Goal: Task Accomplishment & Management: Use online tool/utility

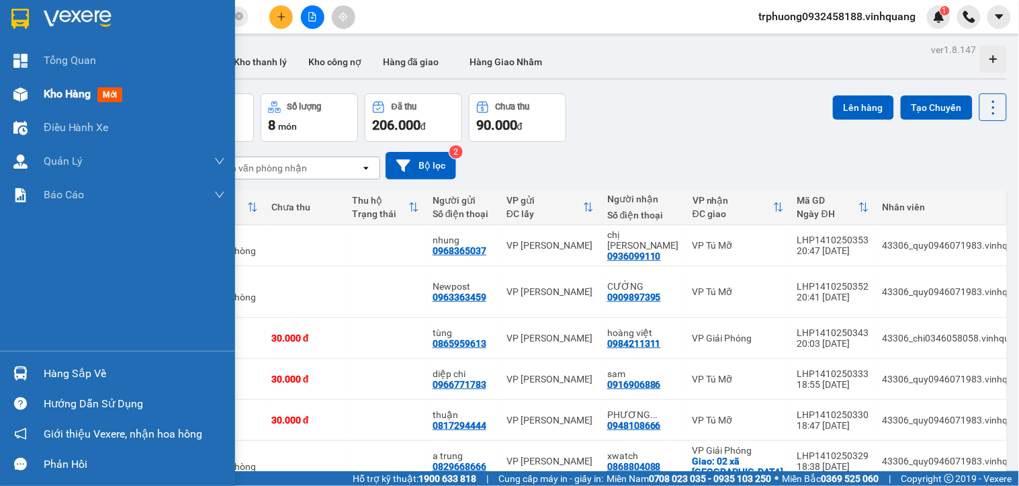
click at [75, 95] on span "Kho hàng" at bounding box center [67, 93] width 47 height 13
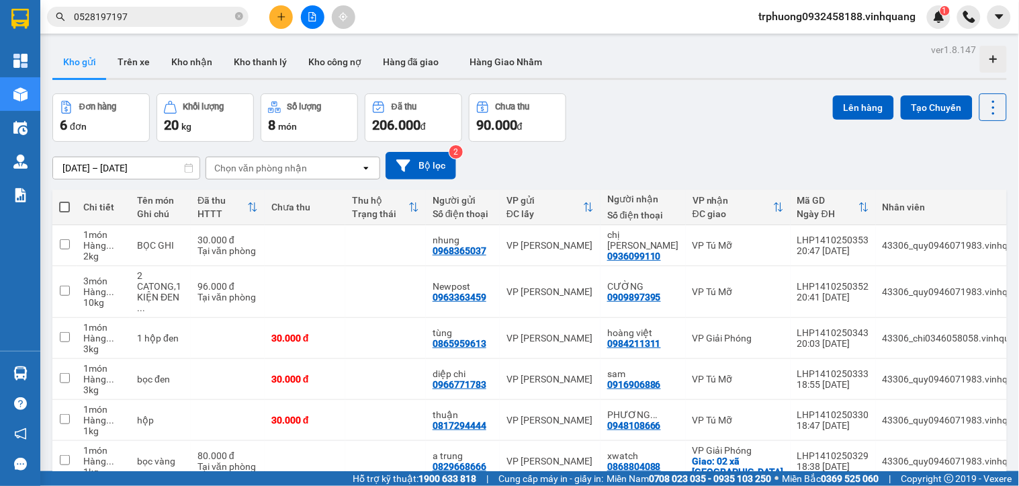
click at [62, 211] on span at bounding box center [64, 207] width 11 height 11
click at [64, 200] on input "checkbox" at bounding box center [64, 200] width 0 height 0
checkbox input "true"
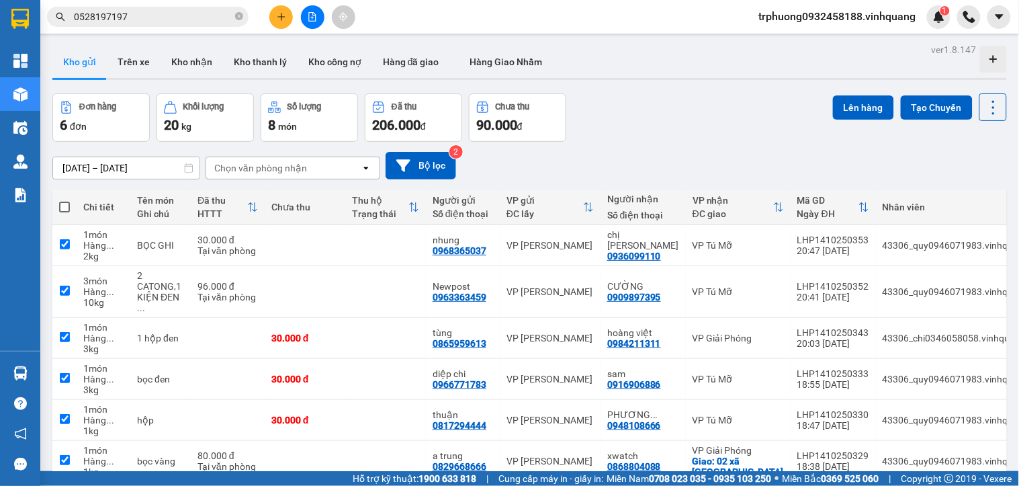
checkbox input "true"
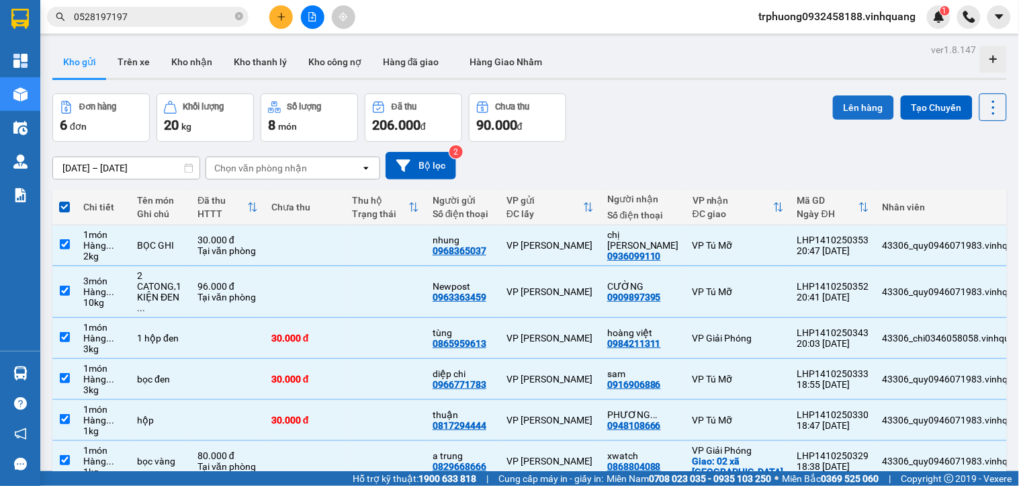
click at [854, 114] on button "Lên hàng" at bounding box center [863, 107] width 61 height 24
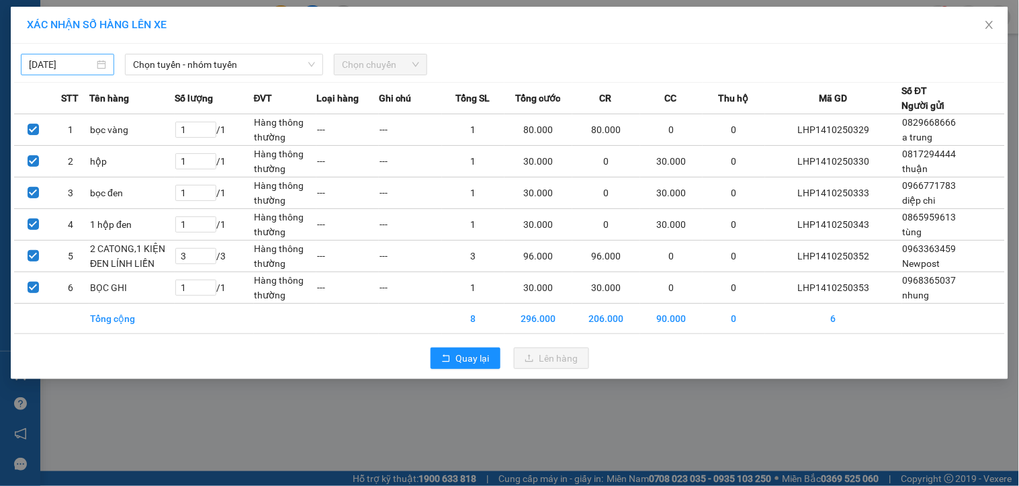
click at [61, 62] on input "[DATE]" at bounding box center [61, 64] width 65 height 15
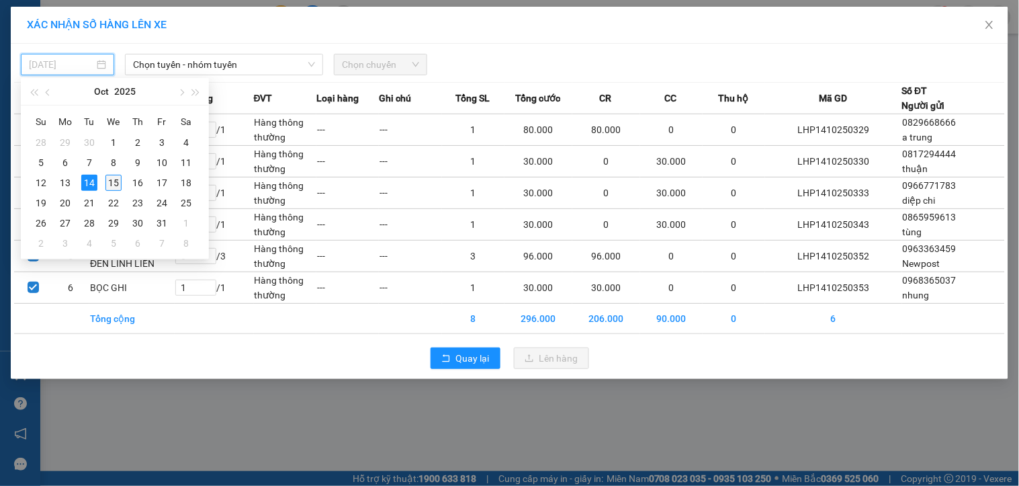
click at [109, 178] on div "15" at bounding box center [113, 183] width 16 height 16
click at [109, 178] on td "bọc đen" at bounding box center [131, 193] width 85 height 32
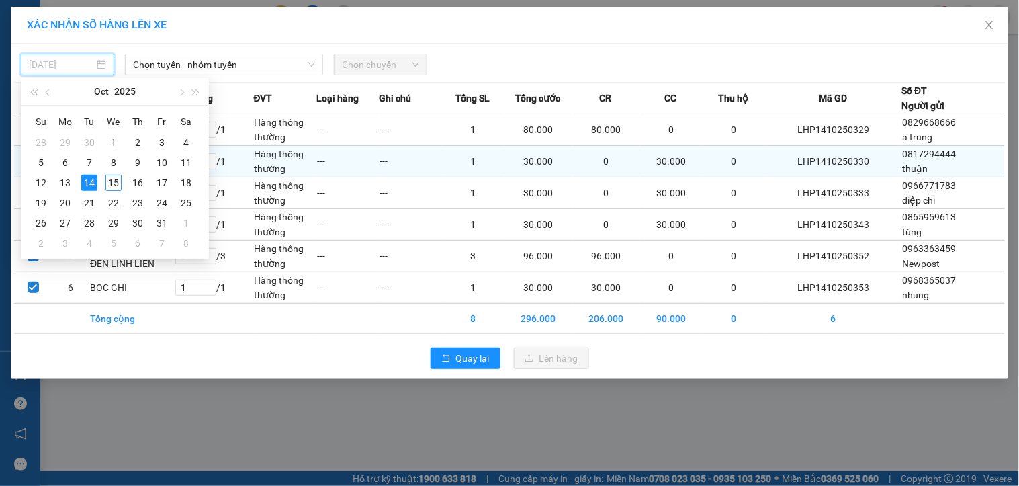
type input "[DATE]"
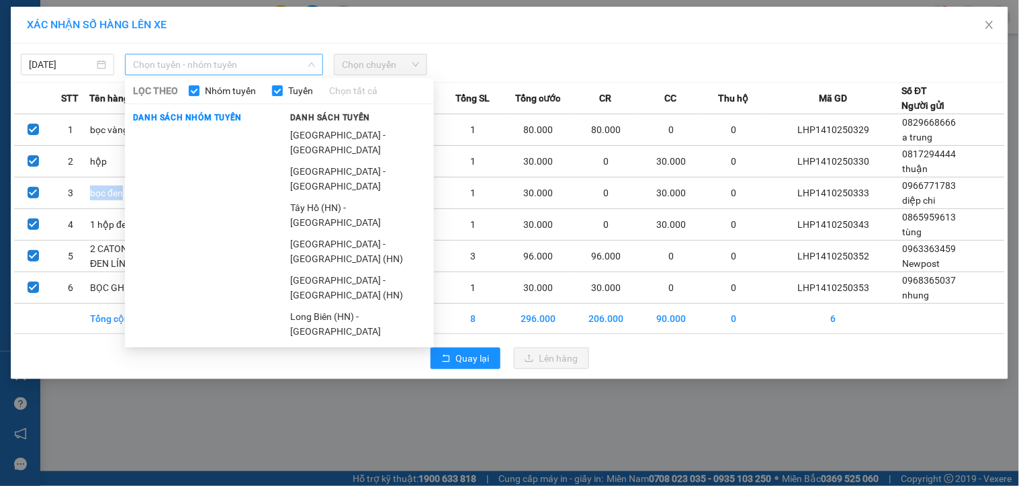
click at [196, 63] on span "Chọn tuyến - nhóm tuyến" at bounding box center [224, 64] width 182 height 20
click at [298, 133] on li "[GEOGRAPHIC_DATA] - [GEOGRAPHIC_DATA]" at bounding box center [358, 142] width 152 height 36
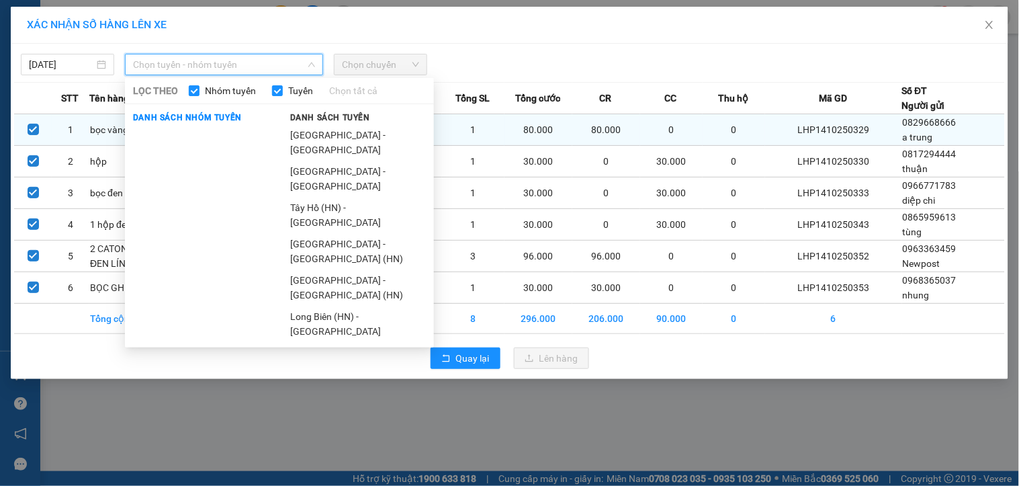
click at [298, 133] on td "Hàng thông thường" at bounding box center [285, 130] width 62 height 32
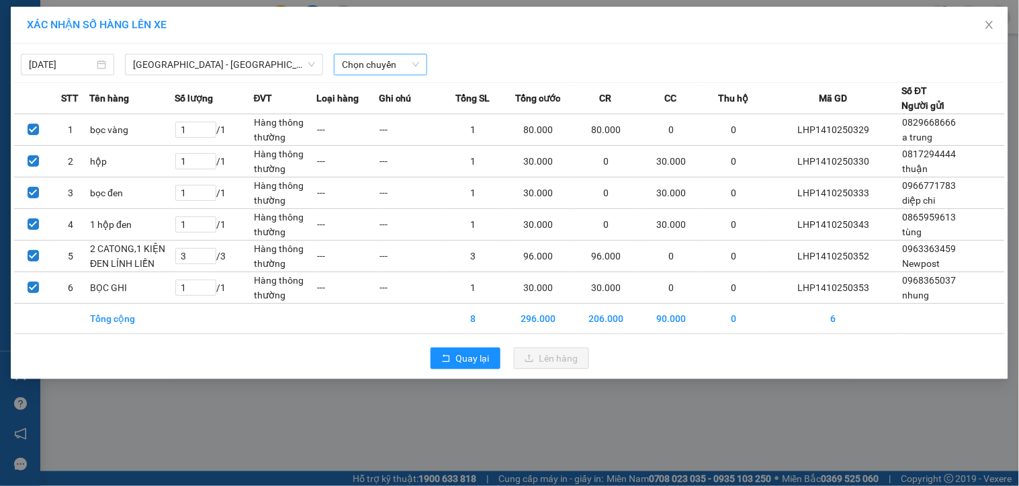
click at [354, 68] on span "Chọn chuyến" at bounding box center [380, 64] width 77 height 20
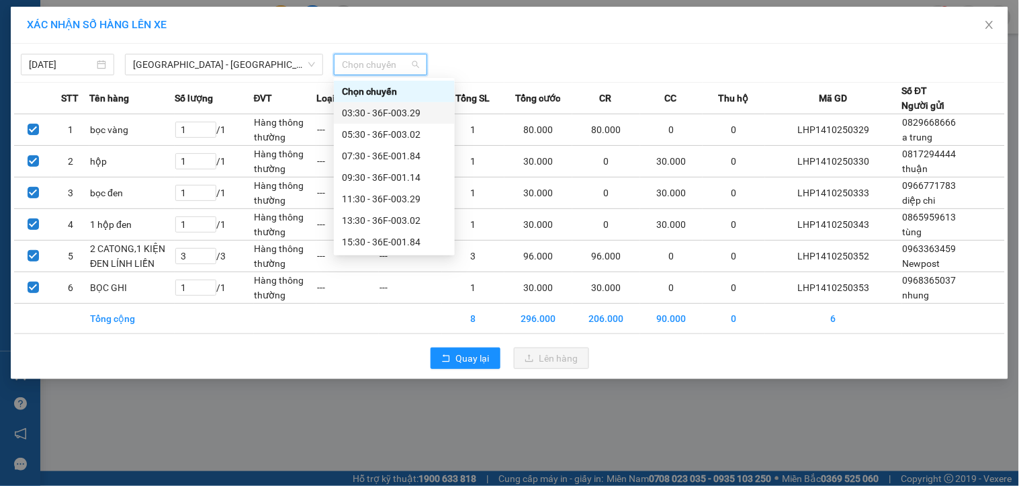
click at [382, 109] on div "03:30 - 36F-003.29" at bounding box center [394, 112] width 105 height 15
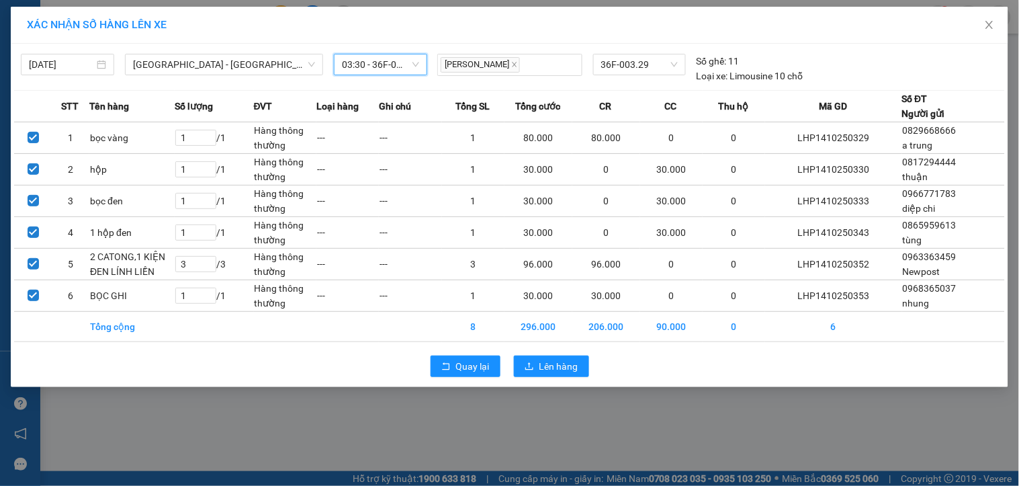
click at [553, 380] on div "Quay lại Lên hàng" at bounding box center [509, 366] width 991 height 35
click at [549, 369] on span "Lên hàng" at bounding box center [558, 366] width 39 height 15
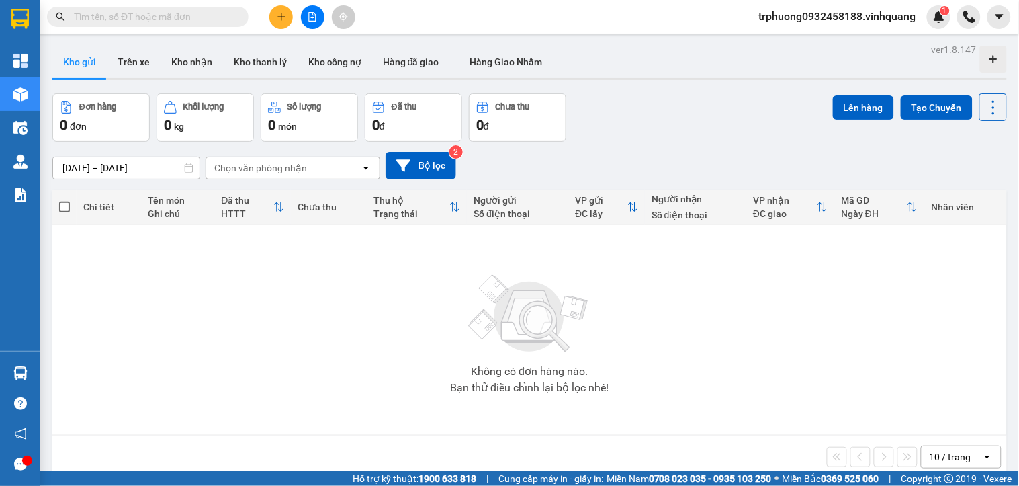
click at [788, 23] on span "trphuong0932458188.vinhquang" at bounding box center [837, 16] width 179 height 17
click at [789, 40] on span "Đăng xuất" at bounding box center [843, 41] width 152 height 15
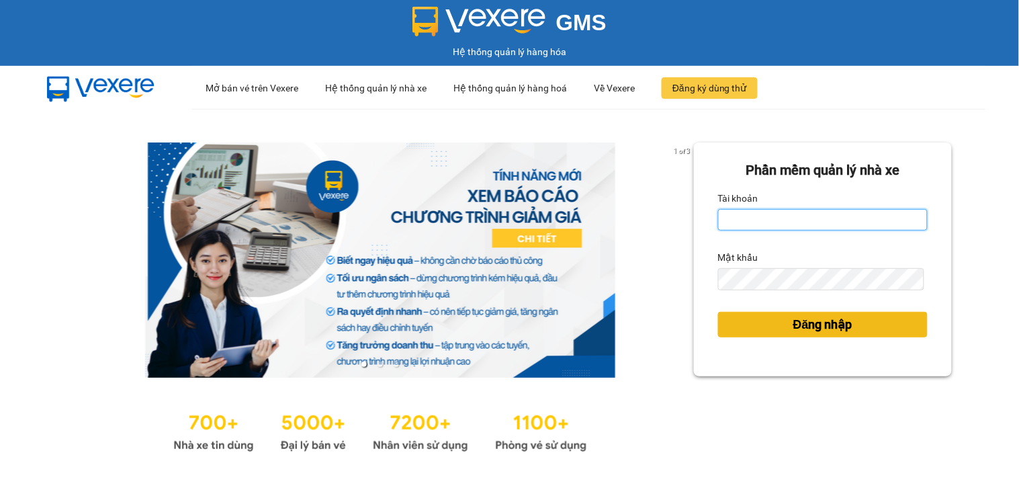
type input "trphuong0932458188.vinhquang"
click at [762, 328] on button "Đăng nhập" at bounding box center [823, 325] width 210 height 26
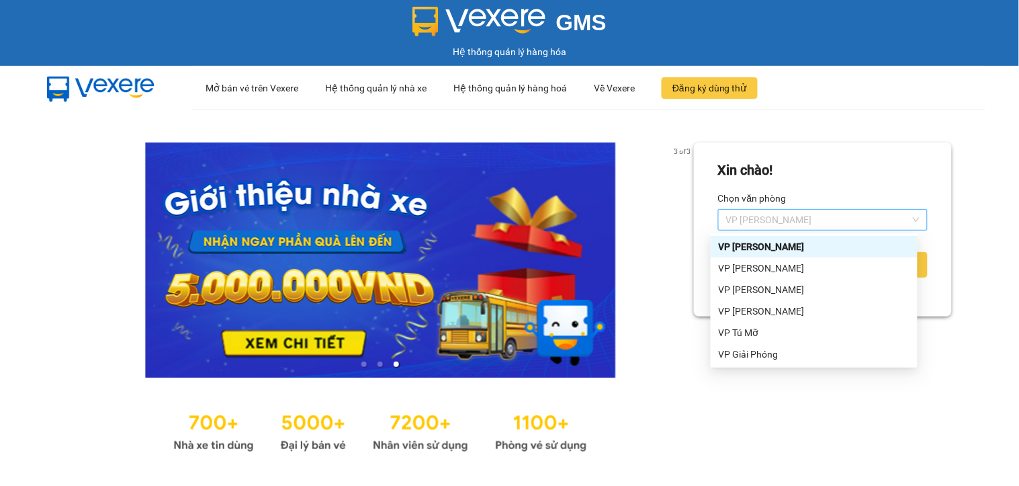
click at [829, 216] on span "VP [PERSON_NAME]" at bounding box center [822, 220] width 193 height 20
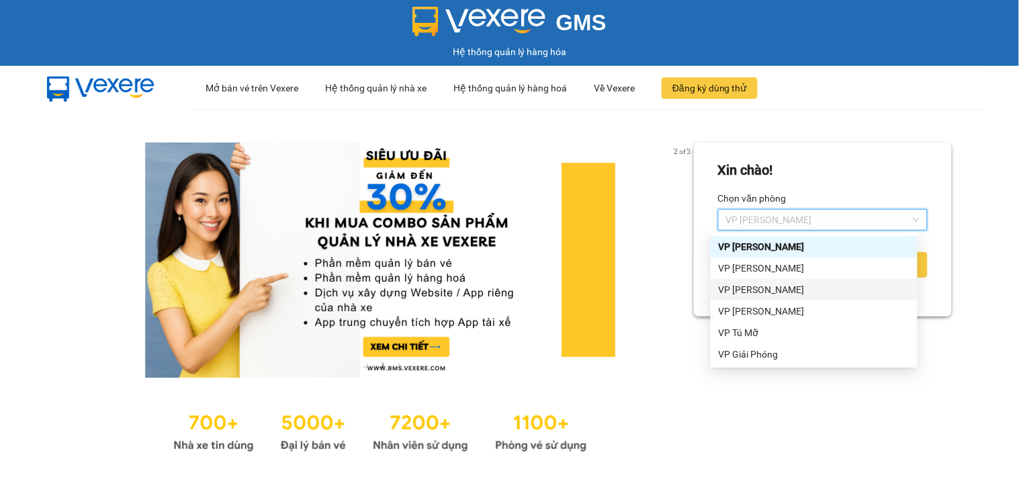
click at [834, 291] on div "VP DƯƠNG ĐÌNH NGHỆ" at bounding box center [814, 289] width 191 height 15
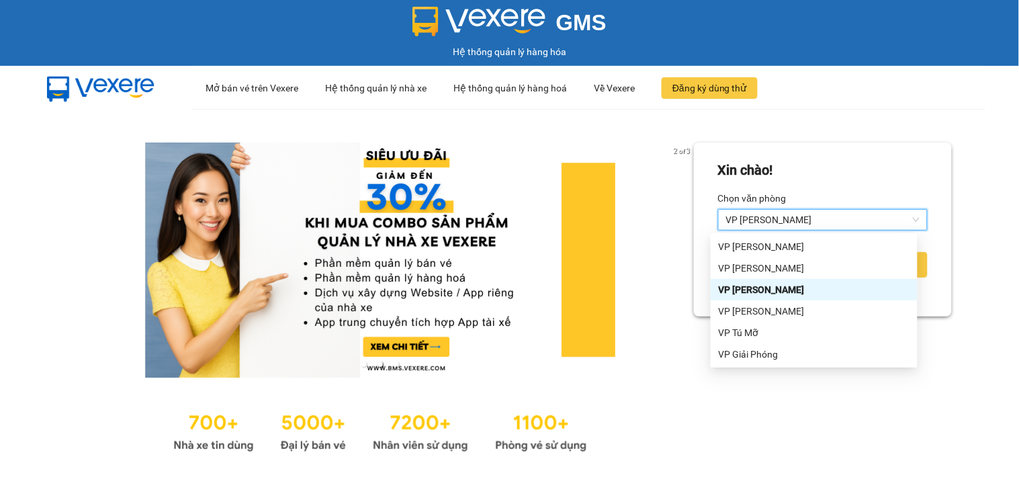
click at [834, 291] on form "Xin chào! Chọn văn phòng 131503 VP DƯƠNG ĐÌNH NGHỆ Đăng nhập" at bounding box center [823, 229] width 210 height 139
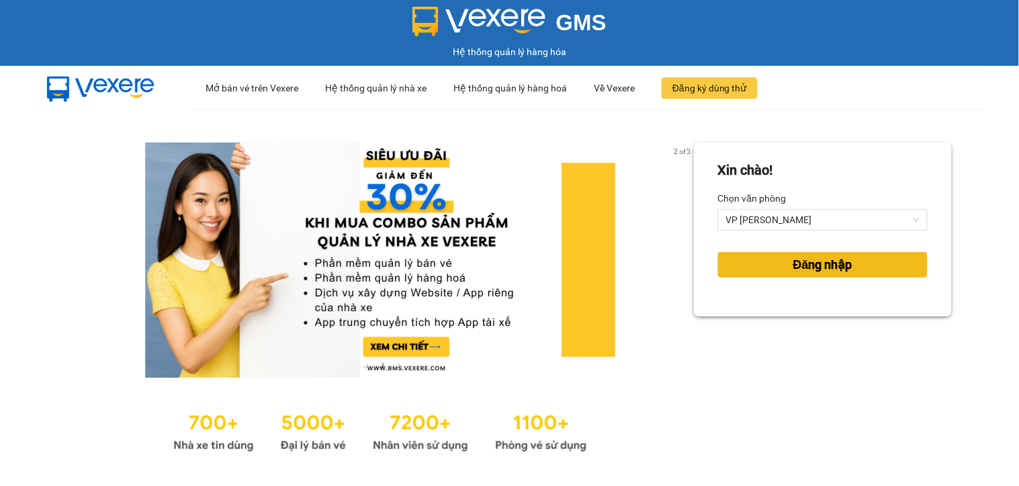
click at [831, 267] on span "Đăng nhập" at bounding box center [822, 264] width 59 height 19
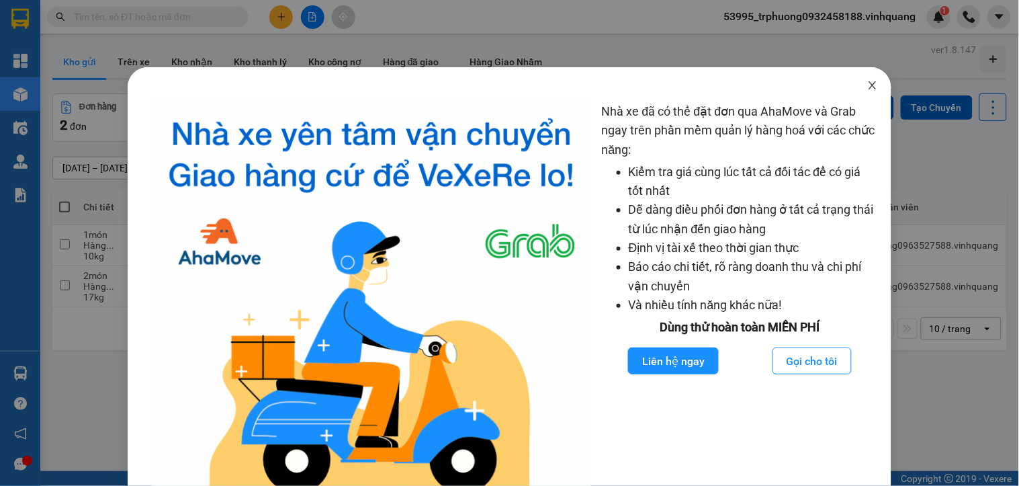
click at [867, 85] on icon "close" at bounding box center [872, 85] width 11 height 11
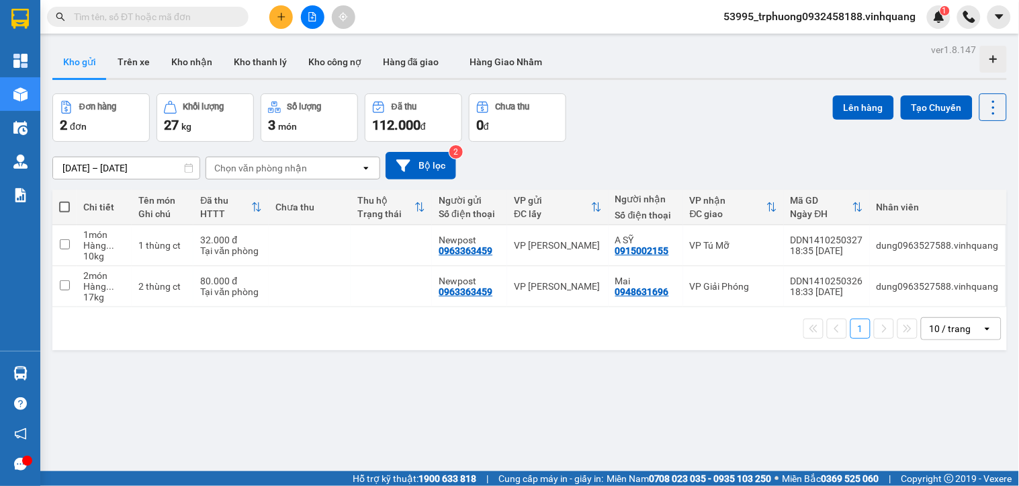
click at [59, 204] on span at bounding box center [64, 207] width 11 height 11
click at [64, 200] on input "checkbox" at bounding box center [64, 200] width 0 height 0
checkbox input "true"
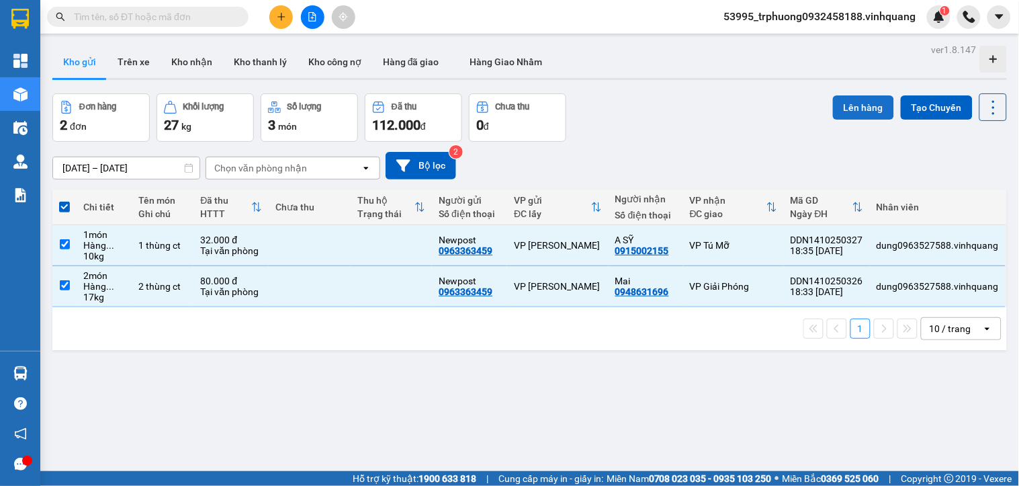
click at [844, 103] on button "Lên hàng" at bounding box center [863, 107] width 61 height 24
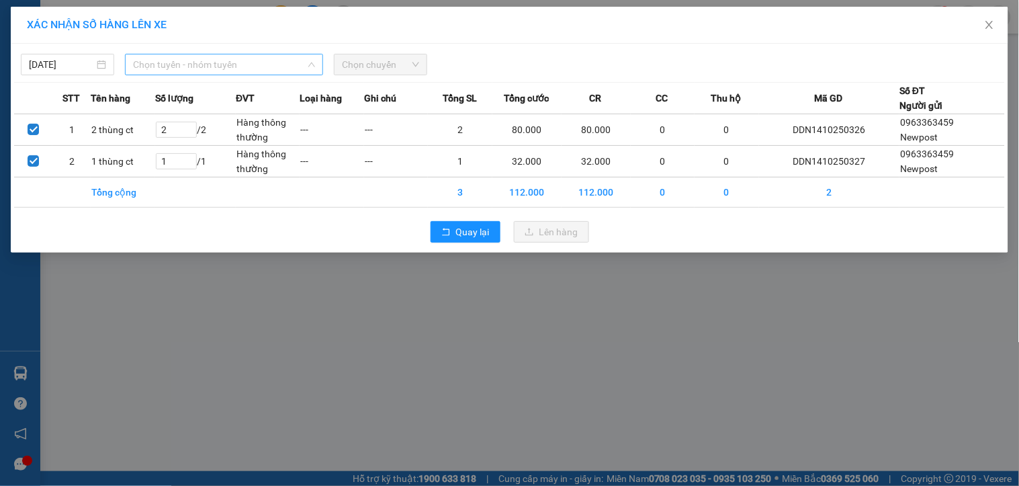
click at [165, 62] on span "Chọn tuyến - nhóm tuyến" at bounding box center [224, 64] width 182 height 20
click at [224, 56] on span "Chọn tuyến - nhóm tuyến" at bounding box center [224, 64] width 182 height 20
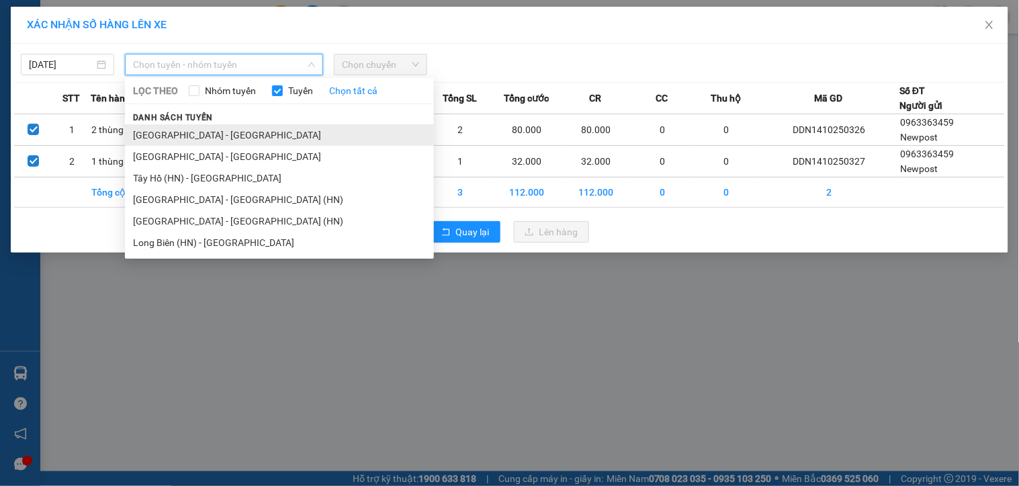
click at [222, 140] on li "[GEOGRAPHIC_DATA] - [GEOGRAPHIC_DATA]" at bounding box center [279, 134] width 309 height 21
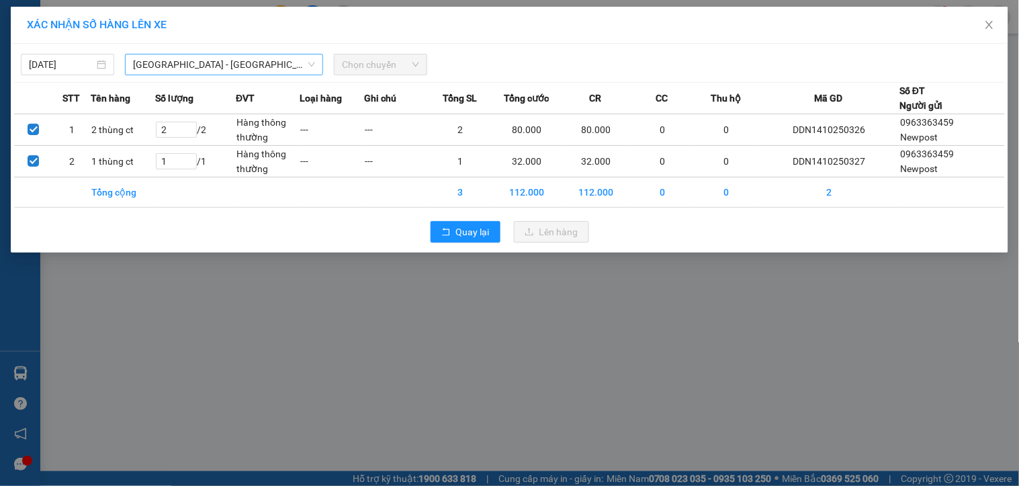
click at [222, 140] on td "2 / 2" at bounding box center [195, 130] width 81 height 32
click at [384, 71] on span "Chọn chuyến" at bounding box center [380, 64] width 77 height 20
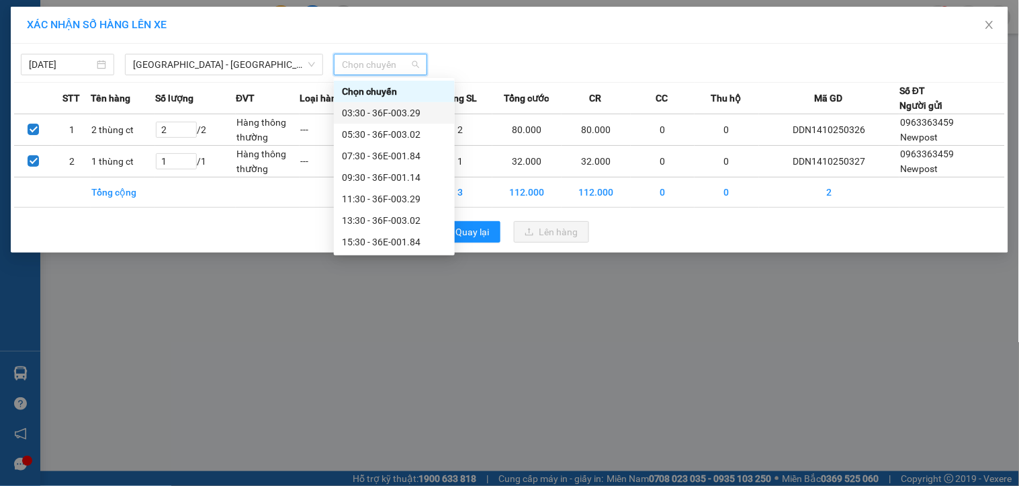
click at [388, 109] on div "03:30 - 36F-003.29" at bounding box center [394, 112] width 105 height 15
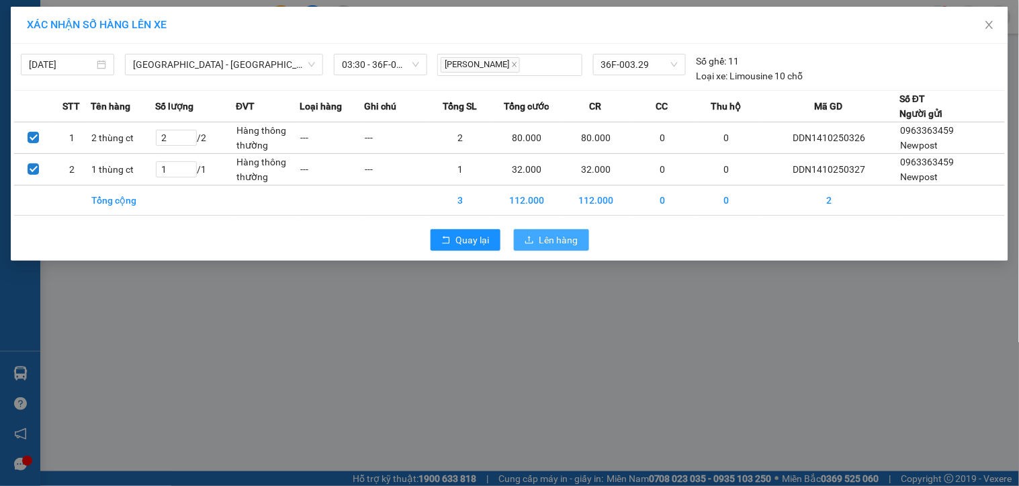
click at [575, 236] on span "Lên hàng" at bounding box center [558, 239] width 39 height 15
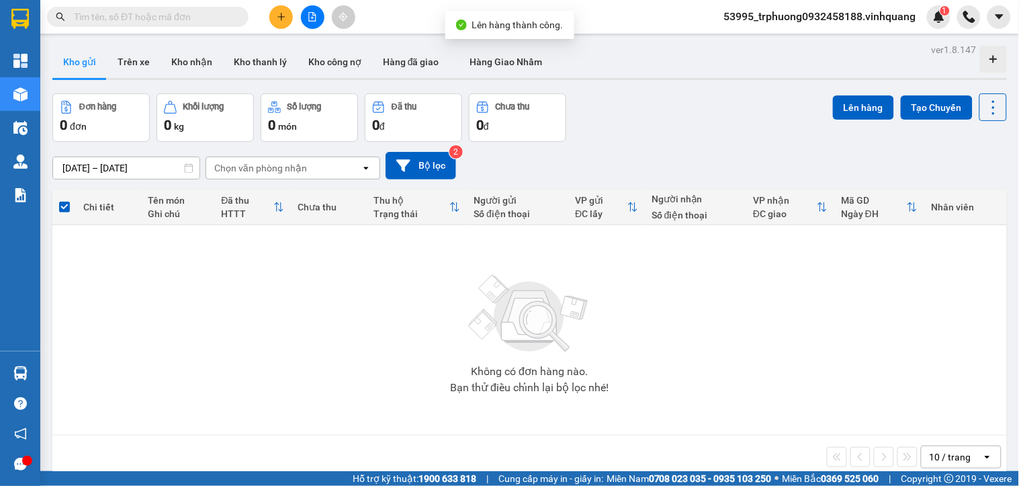
click at [825, 1] on div "Kết quả tìm kiếm ( 0 ) Bộ lọc No Data 53995_trphuong0932458188.vinhquang 1" at bounding box center [509, 17] width 1019 height 34
click at [821, 18] on span "53995_trphuong0932458188.vinhquang" at bounding box center [820, 16] width 214 height 17
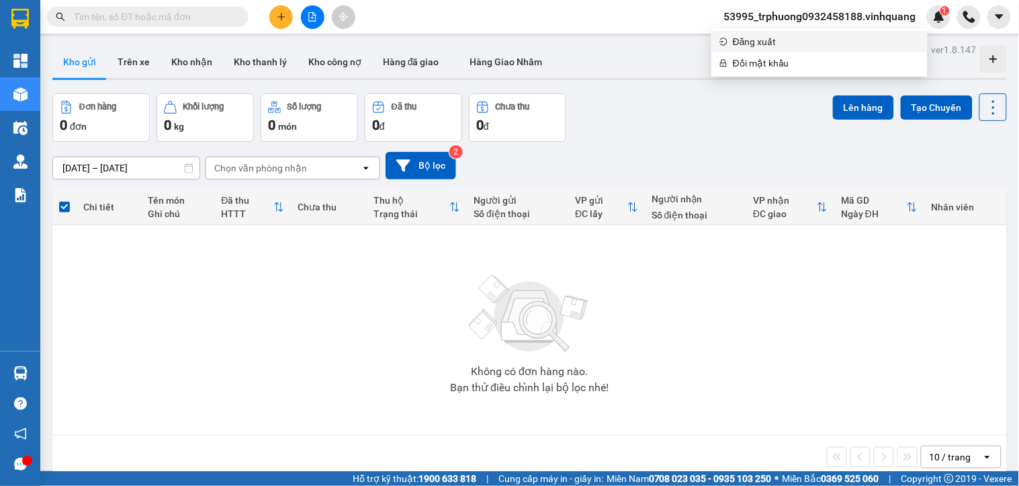
click at [813, 32] on li "Đăng xuất" at bounding box center [819, 41] width 216 height 21
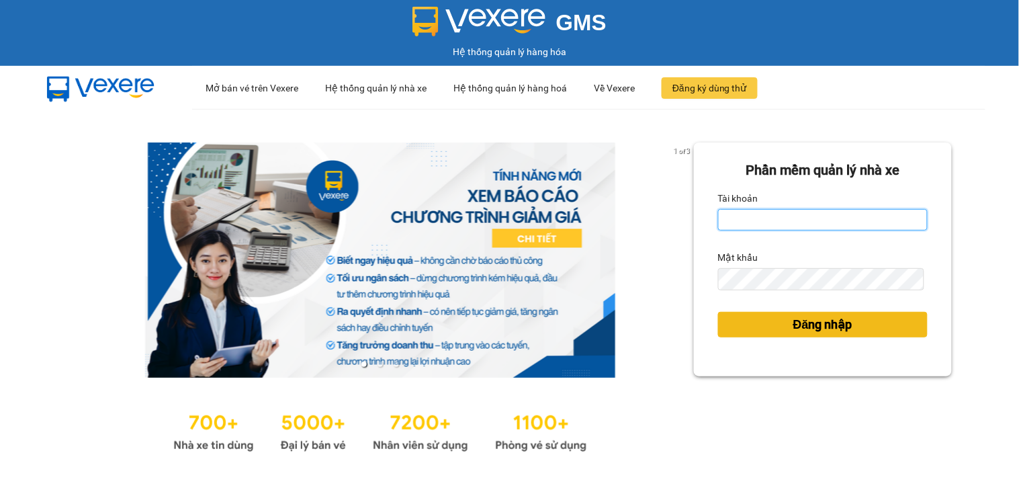
type input "trphuong0932458188.vinhquang"
click at [741, 314] on button "Đăng nhập" at bounding box center [823, 325] width 210 height 26
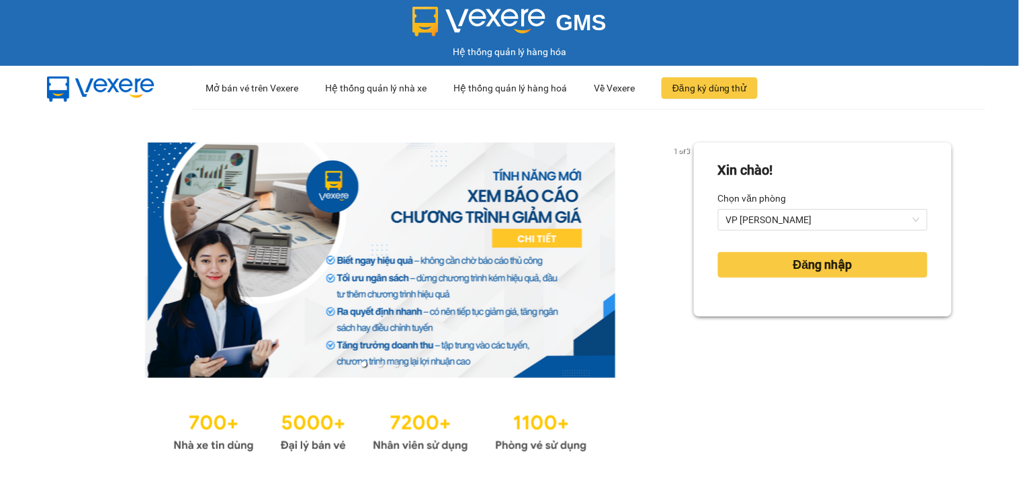
click at [769, 328] on div "Xin chào! Chọn văn phòng VP [PERSON_NAME] nhập" at bounding box center [823, 298] width 258 height 313
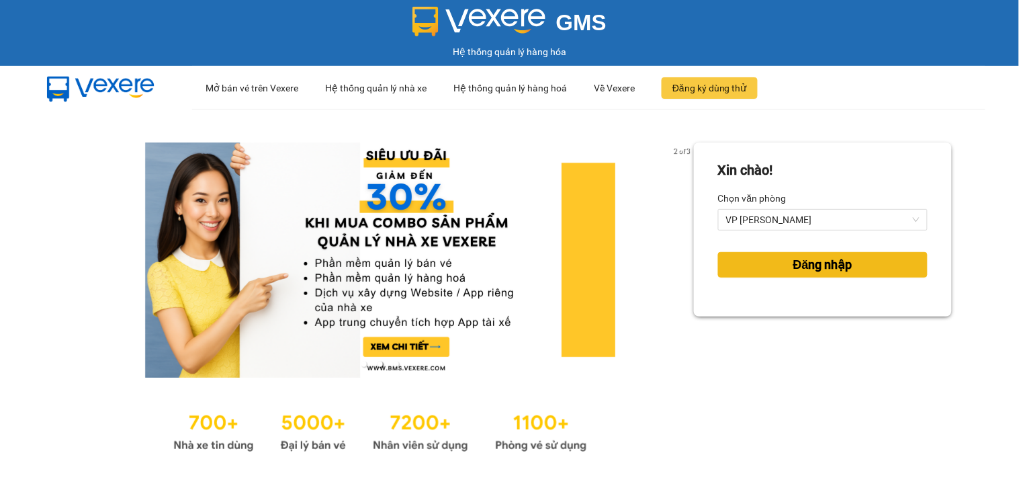
click at [793, 271] on span "Đăng nhập" at bounding box center [822, 264] width 59 height 19
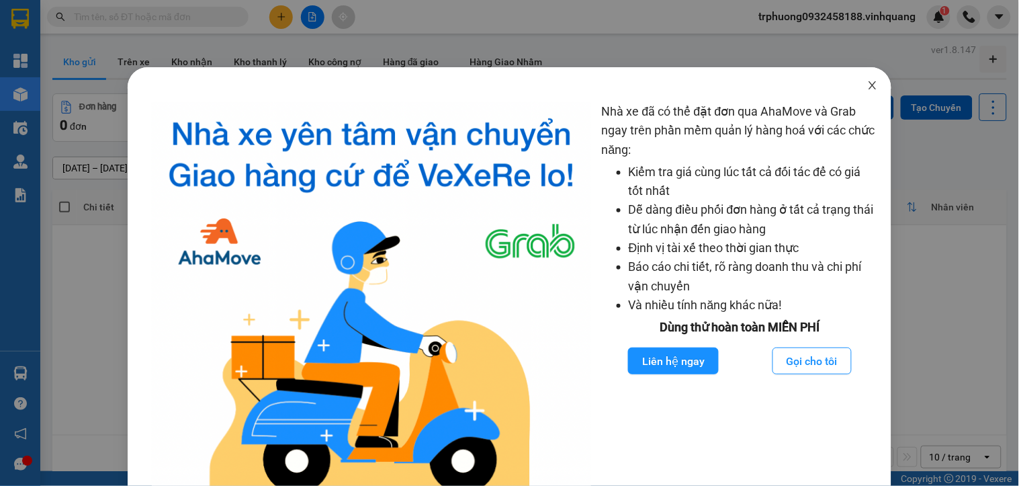
click at [867, 87] on icon "close" at bounding box center [872, 85] width 11 height 11
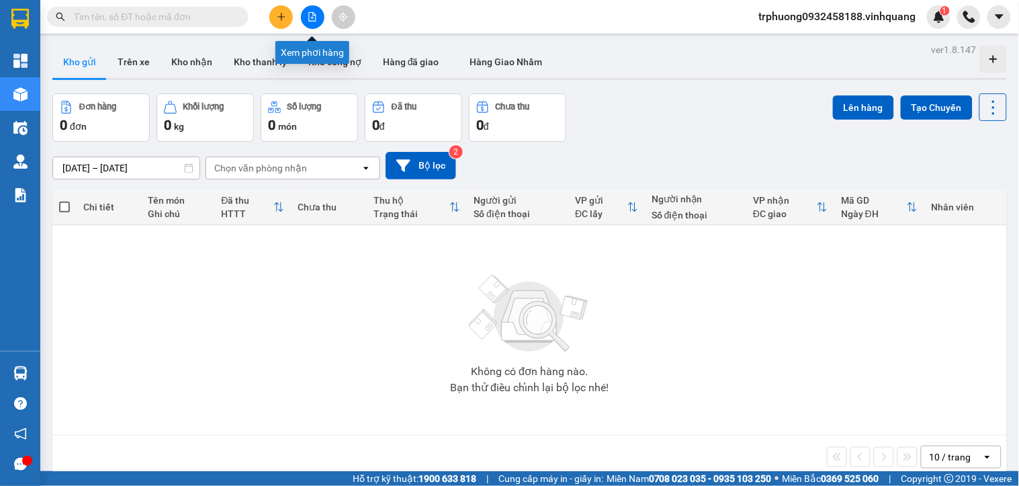
click at [310, 14] on icon "file-add" at bounding box center [312, 16] width 9 height 9
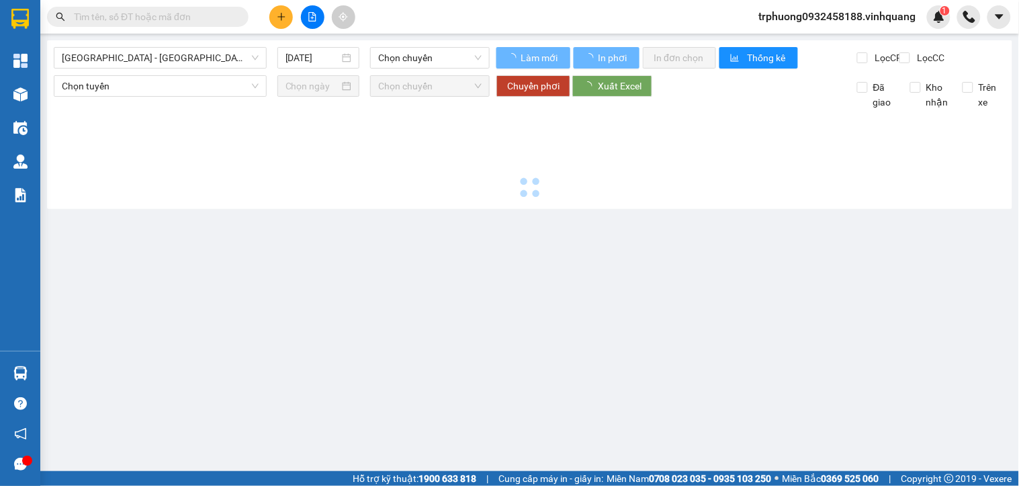
type input "[DATE]"
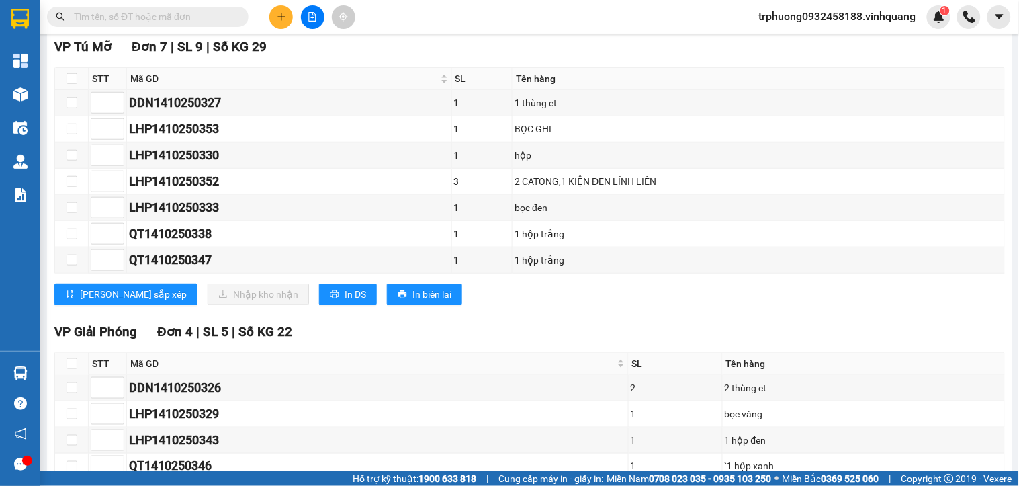
scroll to position [294, 0]
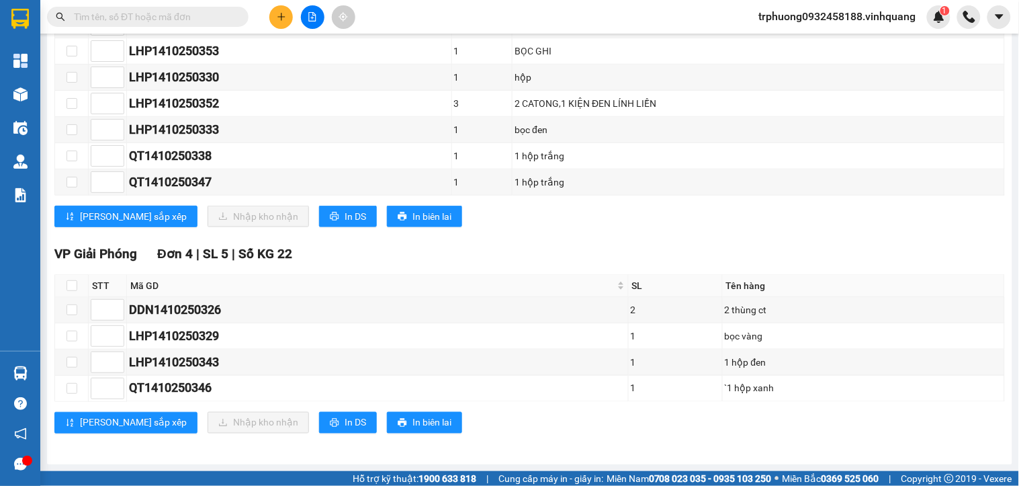
click at [995, 289] on div "[GEOGRAPHIC_DATA] - [GEOGRAPHIC_DATA] [DATE] 03:30 - 36F-003.29 Làm mới In phơi…" at bounding box center [529, 112] width 965 height 704
